Goal: Task Accomplishment & Management: Manage account settings

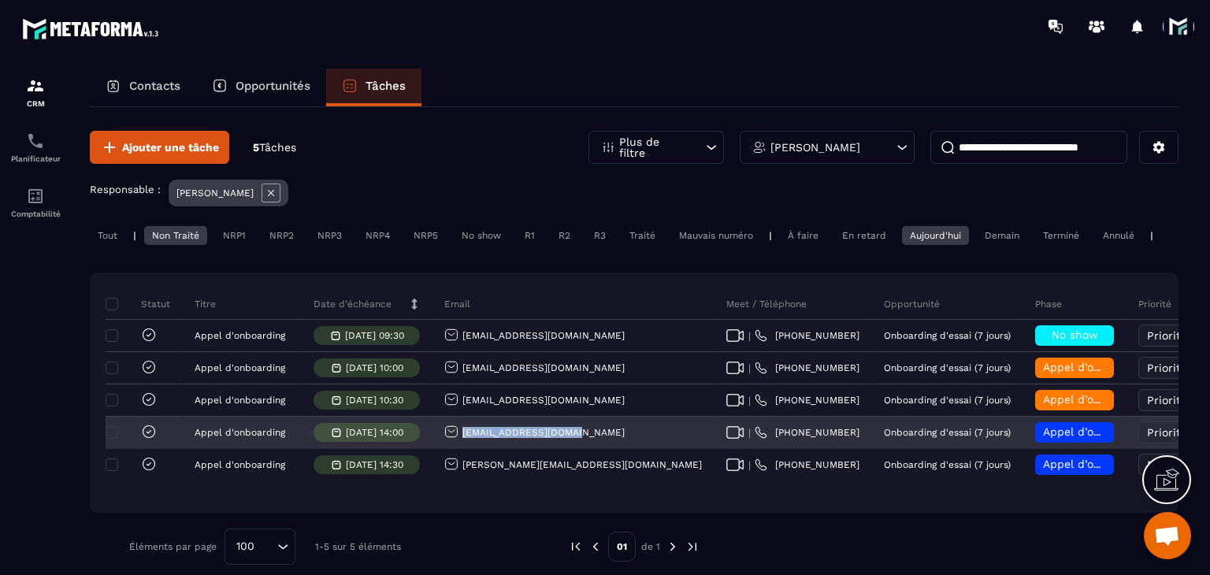
drag, startPoint x: 575, startPoint y: 444, endPoint x: 454, endPoint y: 452, distance: 121.6
click at [454, 449] on div "[EMAIL_ADDRESS][DOMAIN_NAME]" at bounding box center [574, 434] width 282 height 32
drag, startPoint x: 592, startPoint y: 449, endPoint x: 463, endPoint y: 457, distance: 129.4
click at [463, 449] on div "[EMAIL_ADDRESS][DOMAIN_NAME]" at bounding box center [574, 434] width 282 height 32
copy p "[EMAIL_ADDRESS][DOMAIN_NAME]"
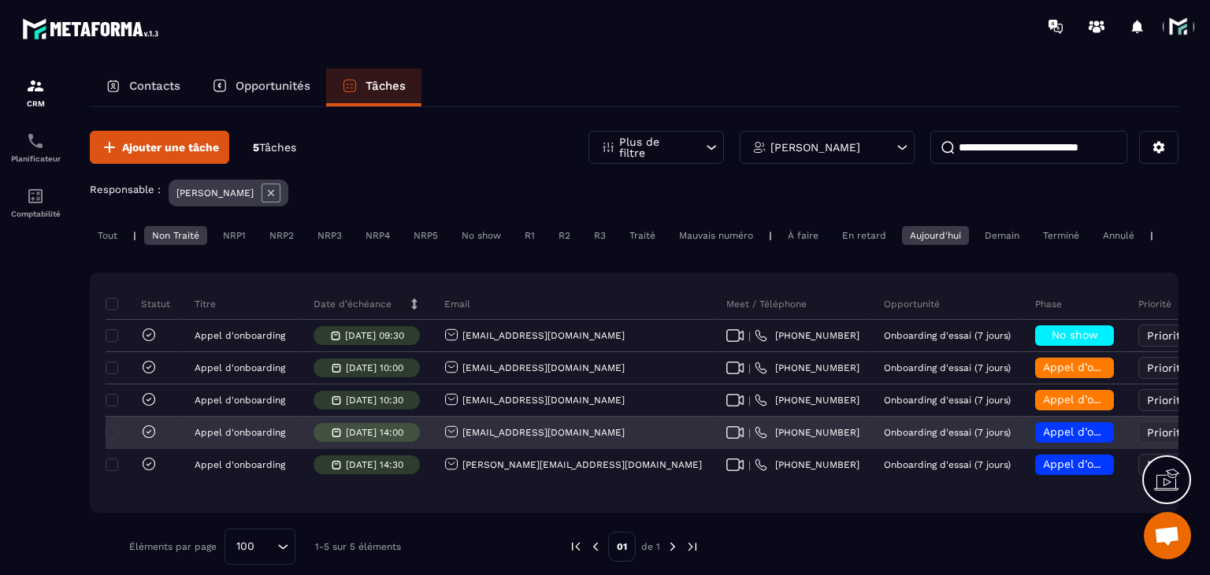
click at [1043, 438] on span "Appel d’onboarding planifié" at bounding box center [1117, 431] width 149 height 13
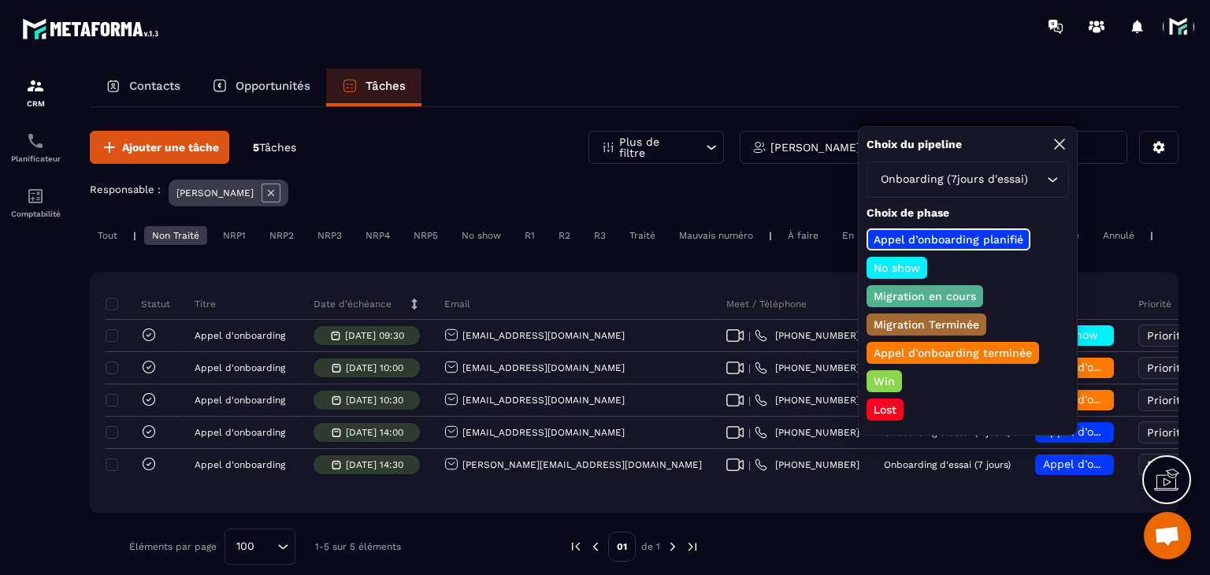
click at [930, 350] on p "Appel d’onboarding terminée" at bounding box center [952, 353] width 163 height 16
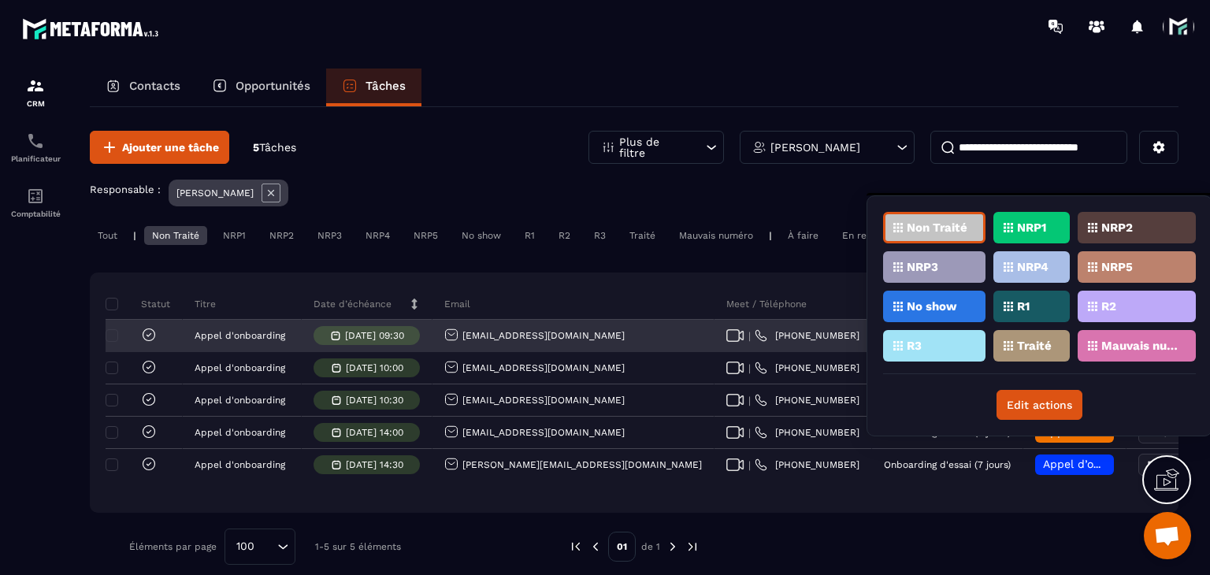
click at [1023, 340] on p "Traité" at bounding box center [1034, 345] width 35 height 11
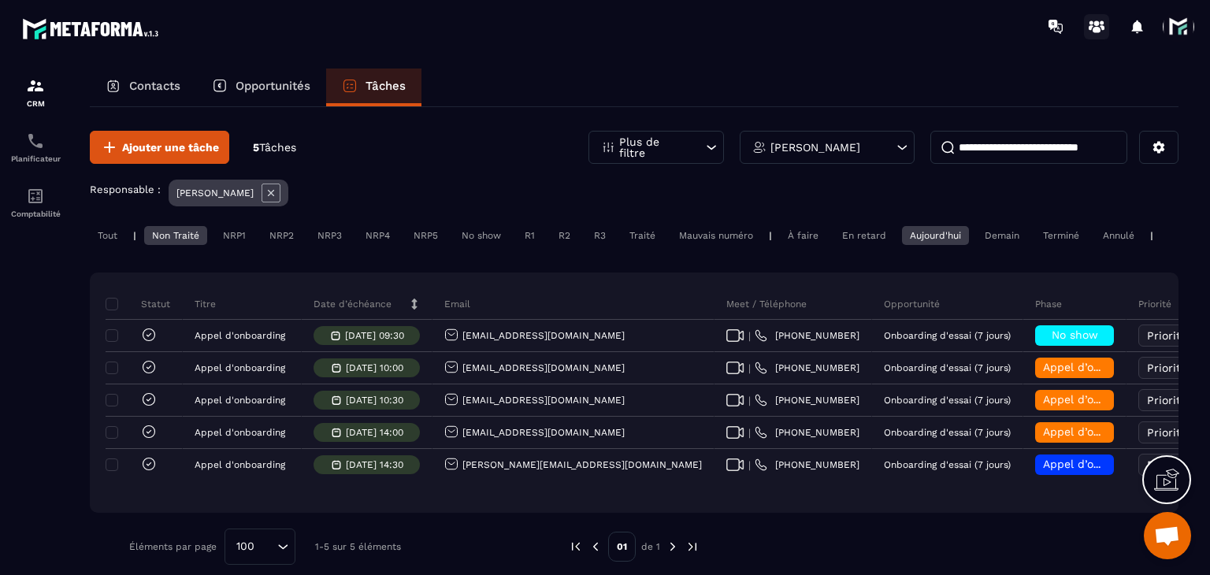
click at [1105, 20] on icon at bounding box center [1096, 26] width 25 height 25
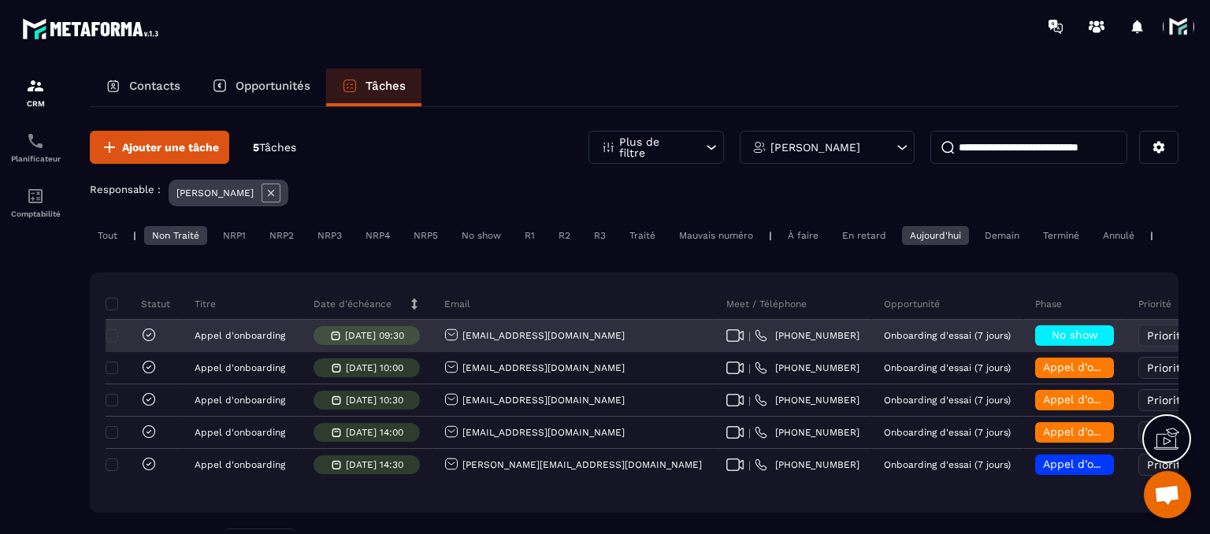
scroll to position [69, 0]
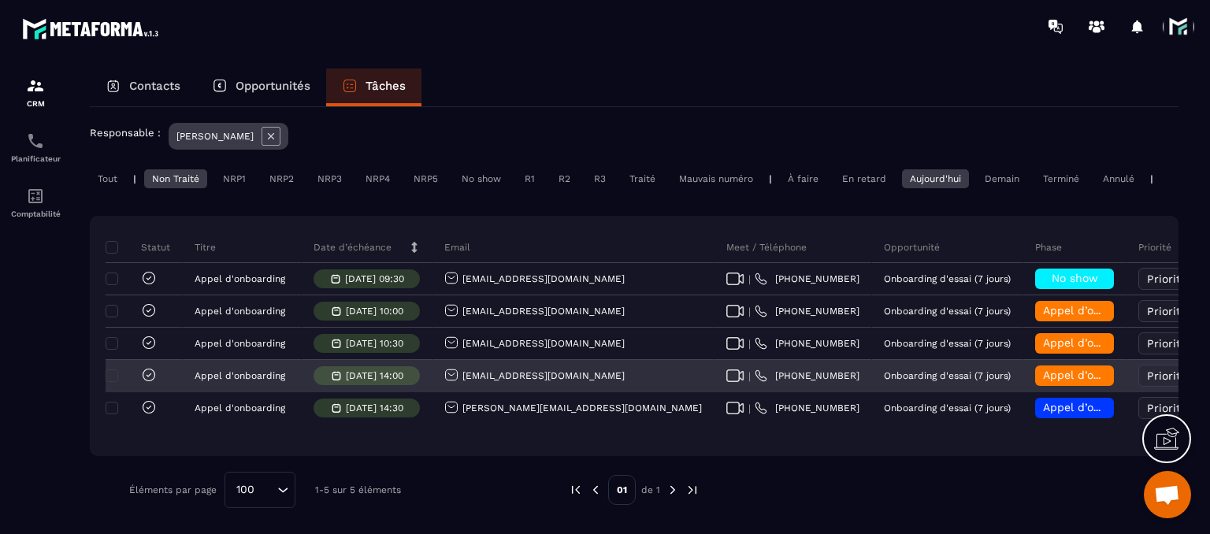
click at [527, 373] on div "[EMAIL_ADDRESS][DOMAIN_NAME]" at bounding box center [534, 376] width 180 height 17
